Goal: Check status

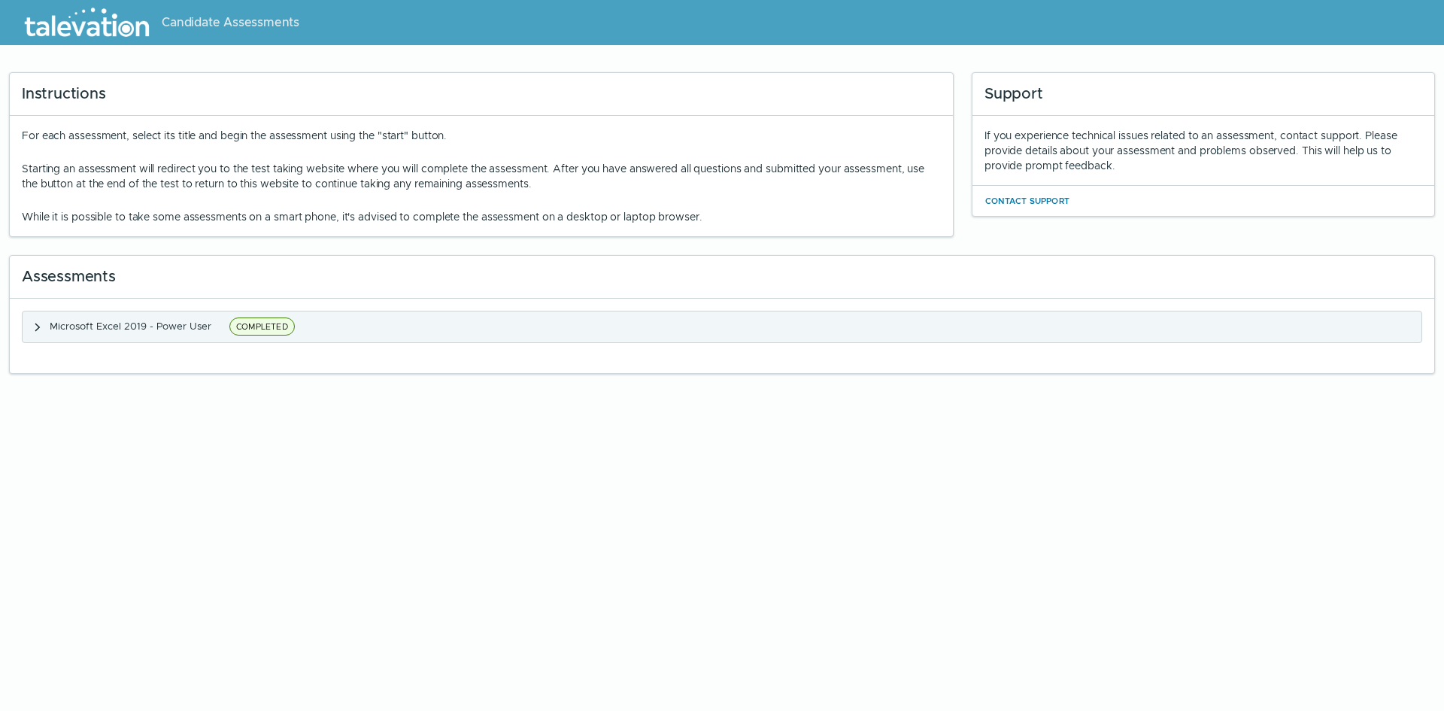
click at [38, 326] on icon "button" at bounding box center [38, 327] width 12 height 12
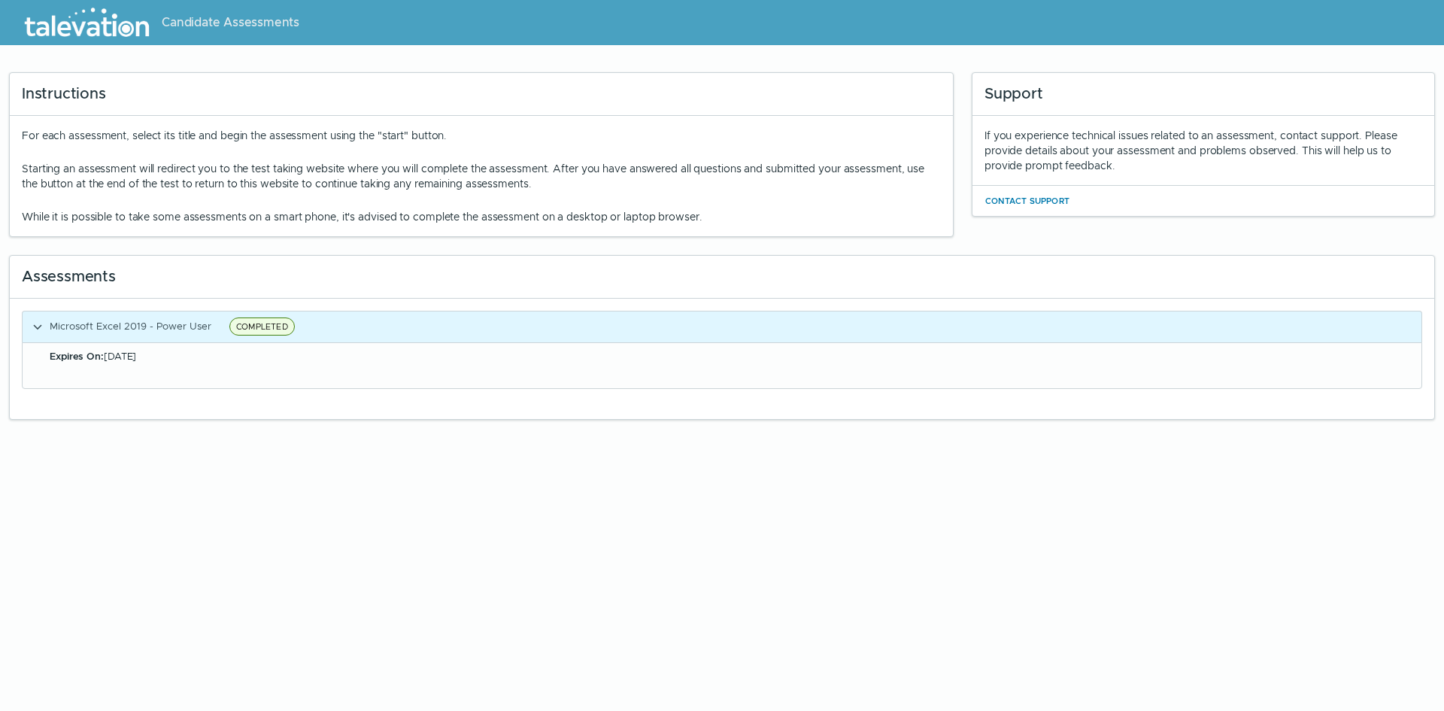
drag, startPoint x: 47, startPoint y: 359, endPoint x: 201, endPoint y: 370, distance: 154.5
click at [201, 370] on div "Expires On: [DATE]" at bounding box center [722, 365] width 1399 height 45
click at [221, 370] on div "Expires On: [DATE]" at bounding box center [722, 365] width 1399 height 45
drag, startPoint x: 47, startPoint y: 354, endPoint x: 200, endPoint y: 359, distance: 153.5
click at [199, 359] on div "Expires On: [DATE]" at bounding box center [722, 365] width 1399 height 45
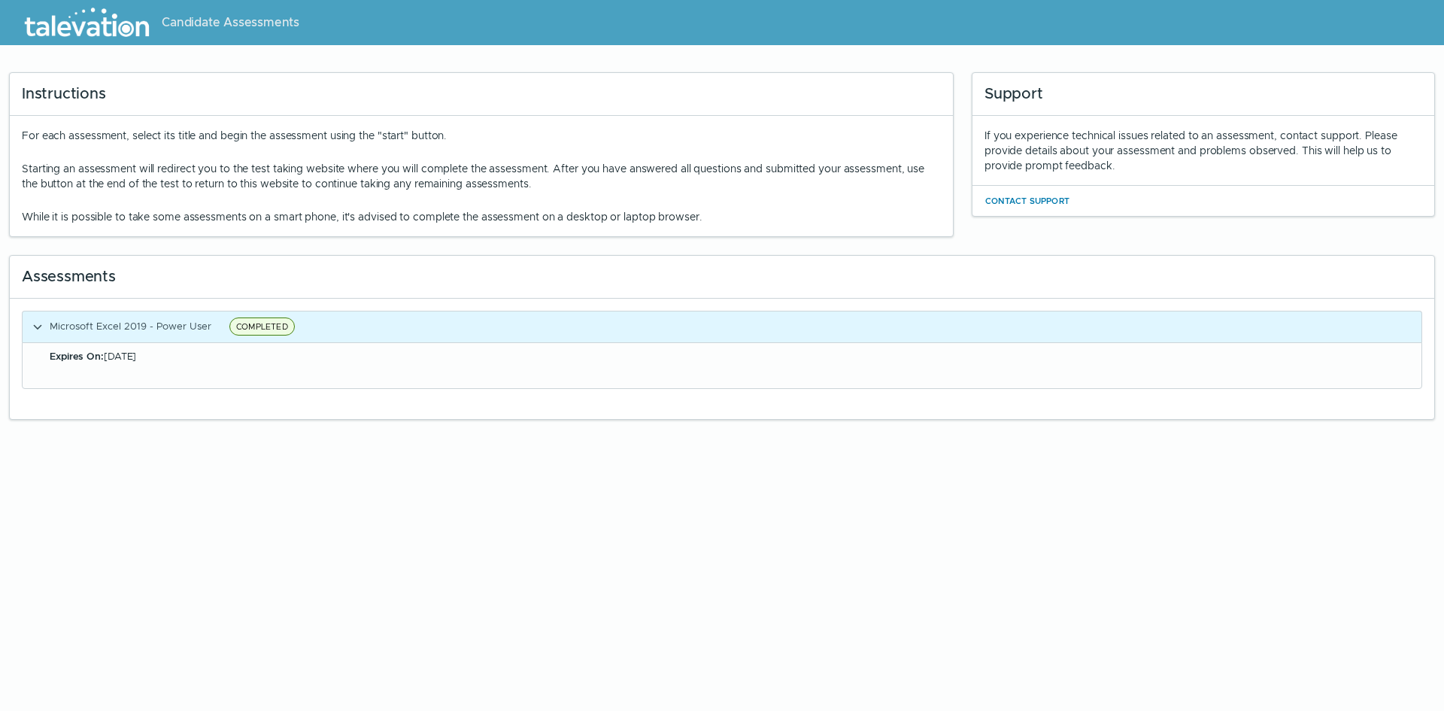
click at [200, 359] on div "Expires On: [DATE]" at bounding box center [731, 356] width 1363 height 15
click at [193, 377] on div "Expires On: [DATE]" at bounding box center [722, 365] width 1399 height 45
drag, startPoint x: 196, startPoint y: 363, endPoint x: 207, endPoint y: 368, distance: 11.5
click at [207, 367] on div "Expires On: [DATE]" at bounding box center [722, 365] width 1399 height 45
drag, startPoint x: 207, startPoint y: 368, endPoint x: 137, endPoint y: 363, distance: 70.1
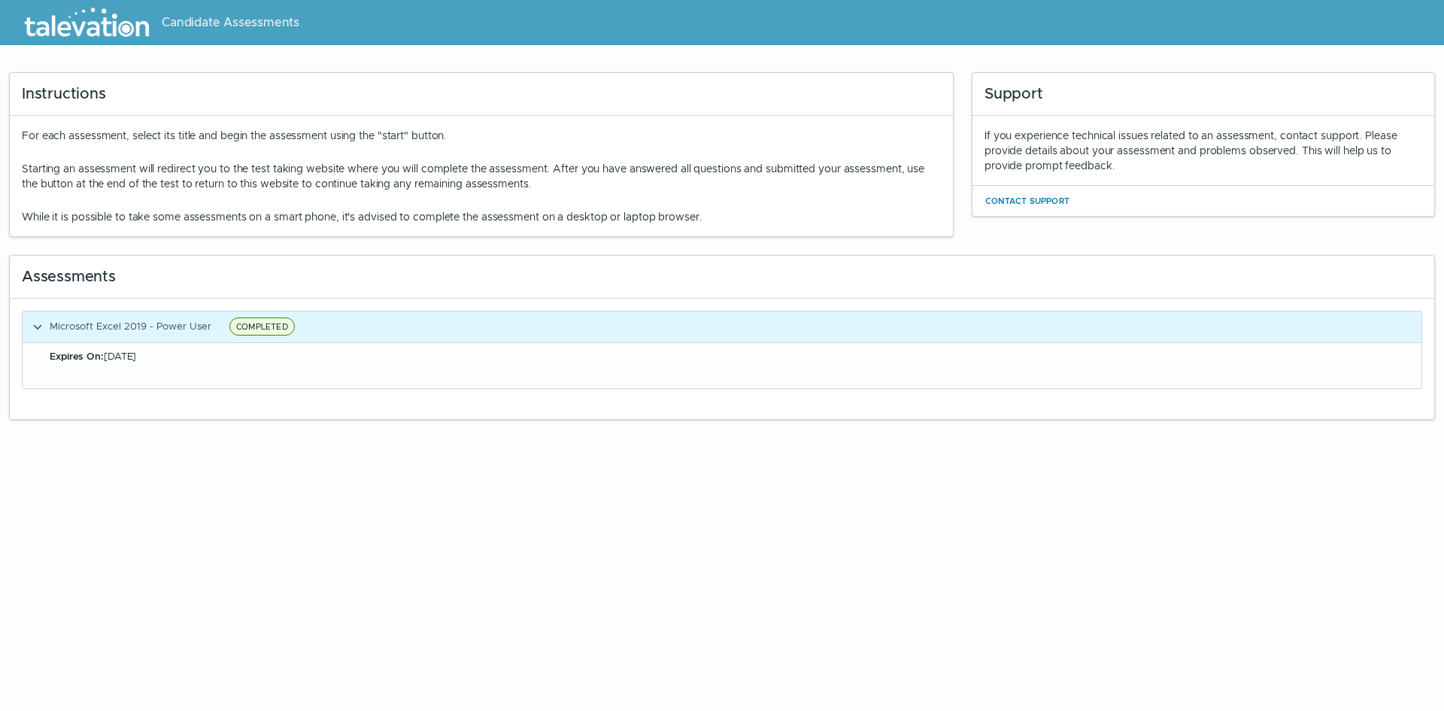
click at [207, 368] on div "Expires On: [DATE]" at bounding box center [722, 365] width 1399 height 45
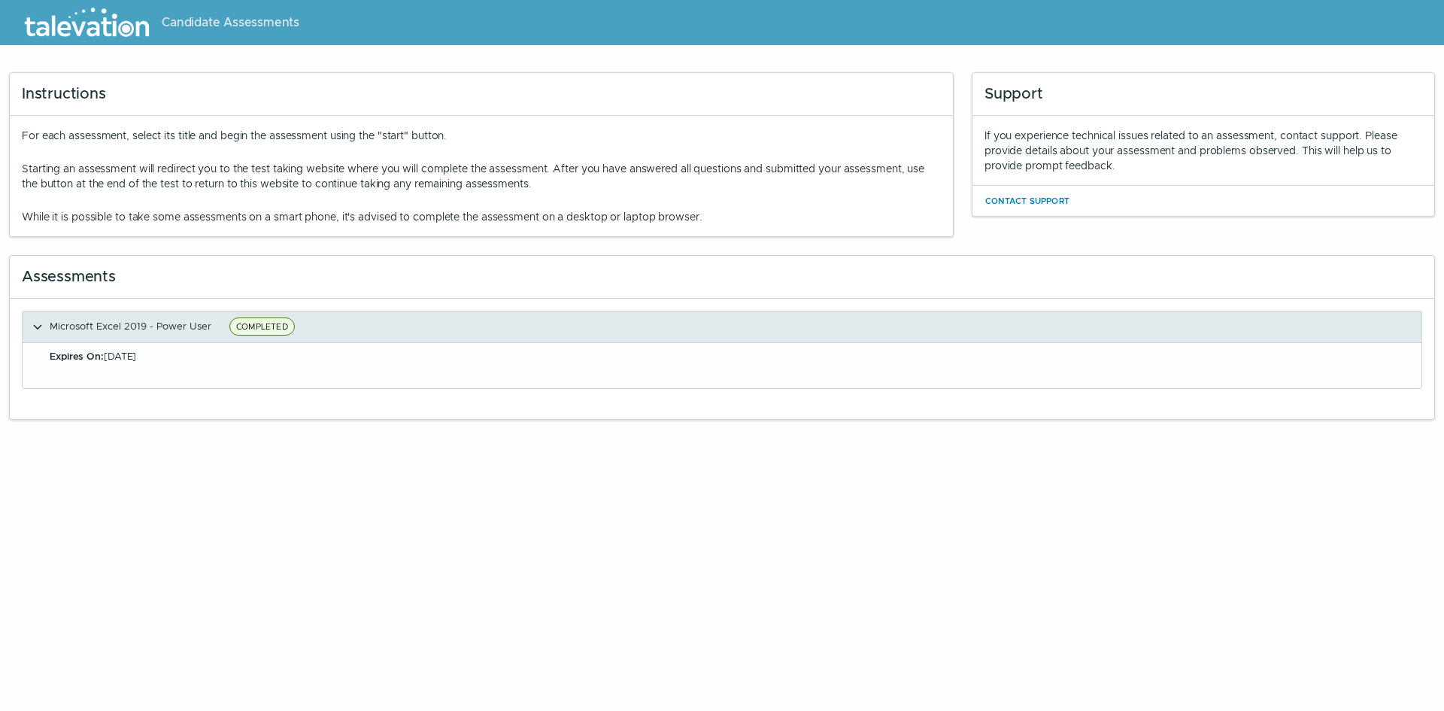
click at [41, 332] on icon "button" at bounding box center [38, 327] width 12 height 12
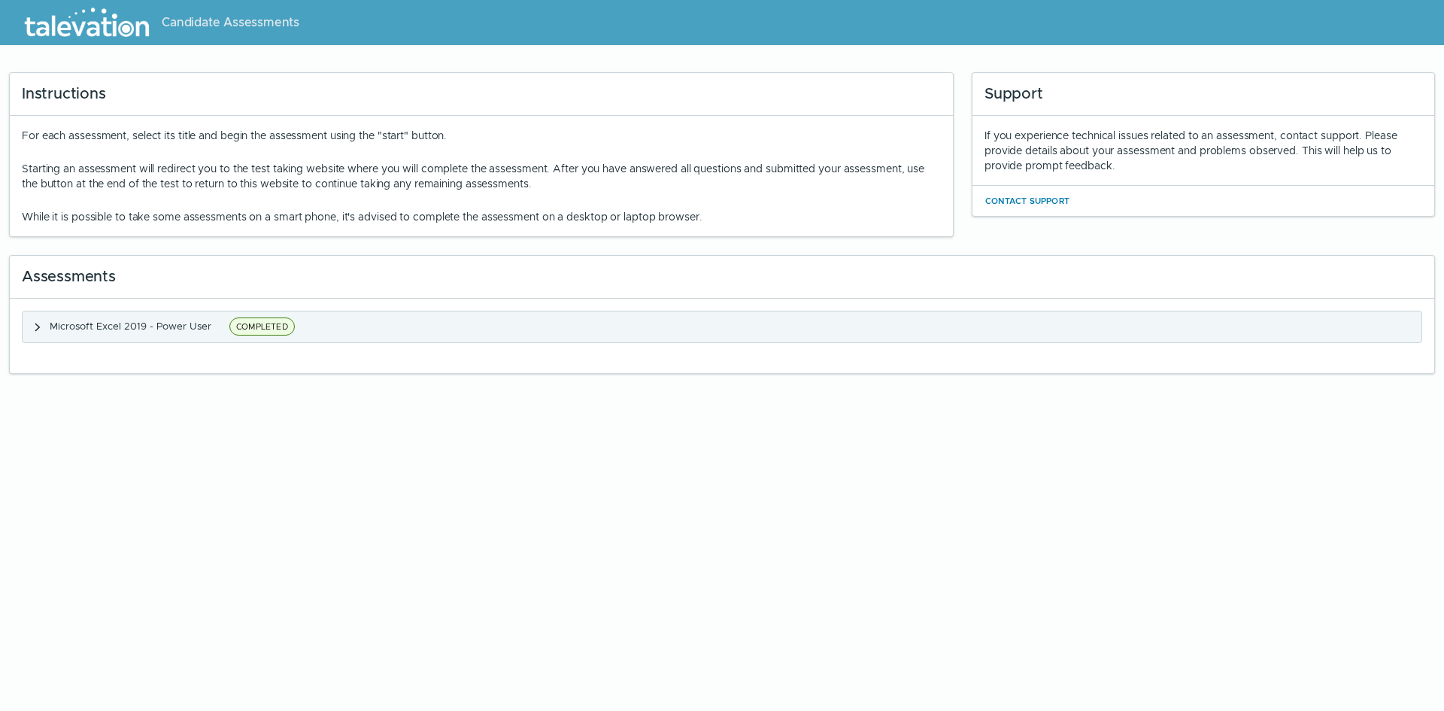
click at [32, 330] on icon "button" at bounding box center [38, 327] width 12 height 12
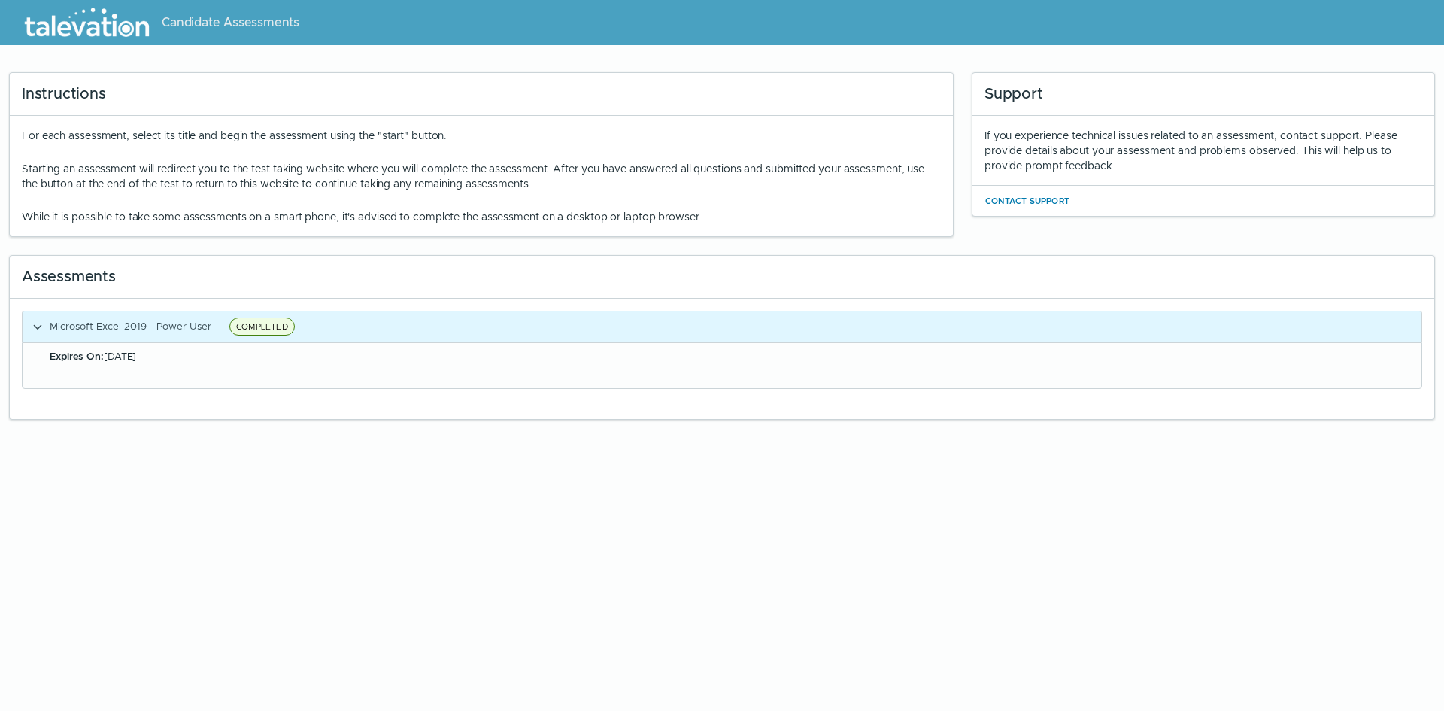
click at [103, 366] on div "Expires On: [DATE]" at bounding box center [722, 365] width 1399 height 45
drag, startPoint x: 120, startPoint y: 365, endPoint x: 167, endPoint y: 366, distance: 46.6
click at [128, 365] on div "Expires On: [DATE]" at bounding box center [722, 365] width 1399 height 45
drag, startPoint x: 182, startPoint y: 366, endPoint x: 199, endPoint y: 369, distance: 16.8
click at [183, 366] on div "Expires On: [DATE]" at bounding box center [722, 365] width 1399 height 45
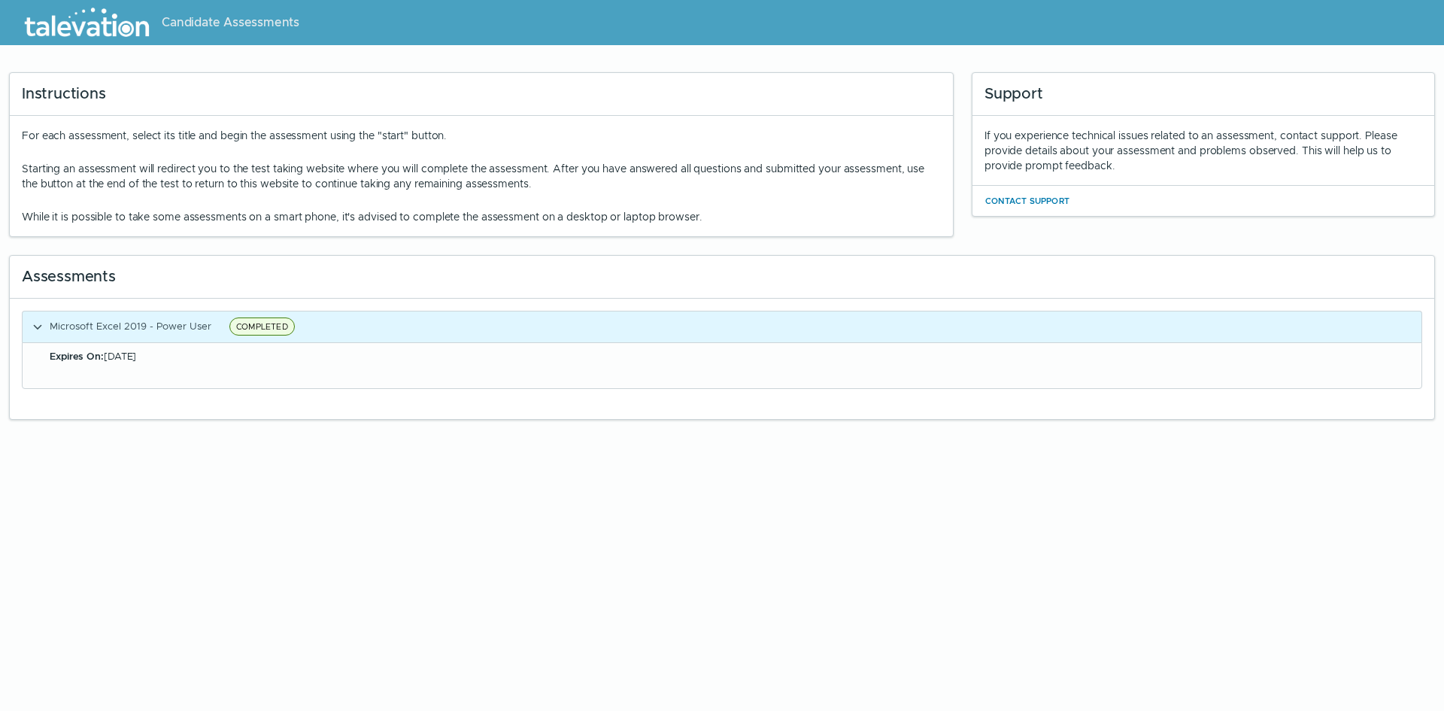
click at [199, 369] on div "Expires On: [DATE]" at bounding box center [722, 365] width 1399 height 45
drag, startPoint x: 1152, startPoint y: 137, endPoint x: 1306, endPoint y: 137, distance: 153.4
click at [1306, 137] on div "If you experience technical issues related to an assessment, contact support. P…" at bounding box center [1203, 150] width 438 height 45
click at [141, 183] on p "Starting an assessment will redirect you to the test taking website where you w…" at bounding box center [481, 176] width 919 height 30
click at [162, 377] on div "Expires On: [DATE]" at bounding box center [722, 365] width 1399 height 45
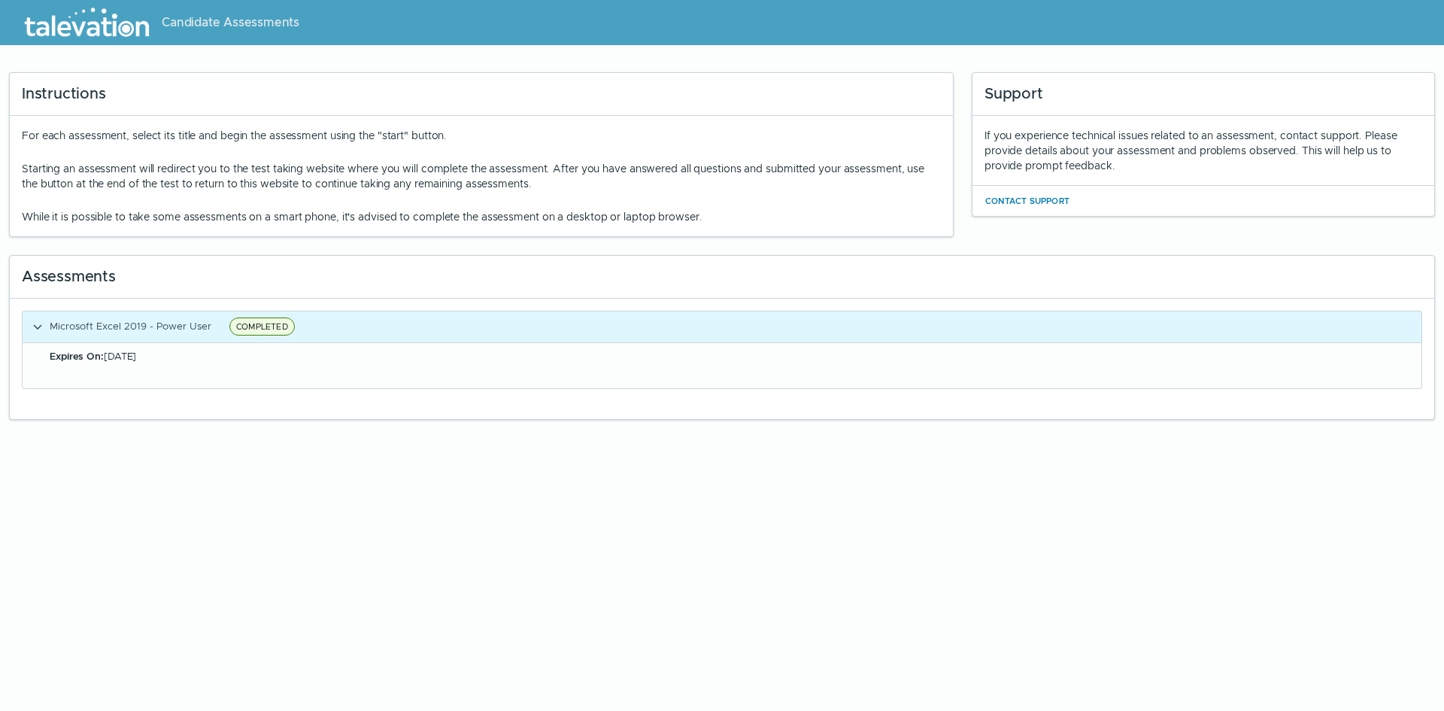
drag, startPoint x: 154, startPoint y: 360, endPoint x: 204, endPoint y: 365, distance: 49.8
click at [204, 365] on div "Expires On: [DATE]" at bounding box center [722, 365] width 1399 height 45
drag, startPoint x: 251, startPoint y: 364, endPoint x: 260, endPoint y: 359, distance: 10.1
click at [251, 364] on div "Expires On: [DATE]" at bounding box center [722, 365] width 1399 height 45
